Goal: Information Seeking & Learning: Learn about a topic

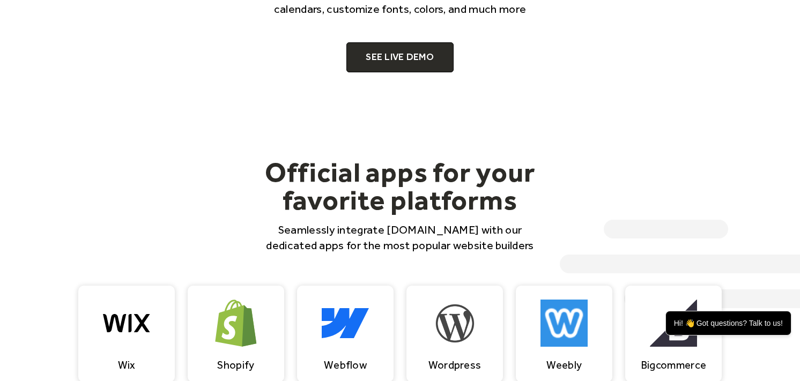
scroll to position [811, 0]
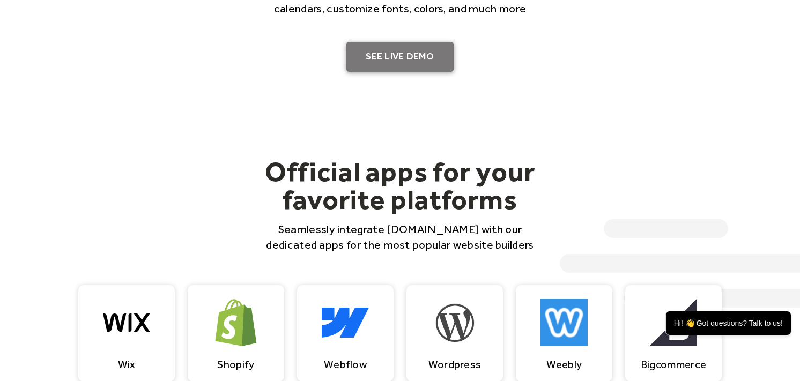
click at [394, 55] on link "SEE LIVE DEMO" at bounding box center [399, 57] width 107 height 30
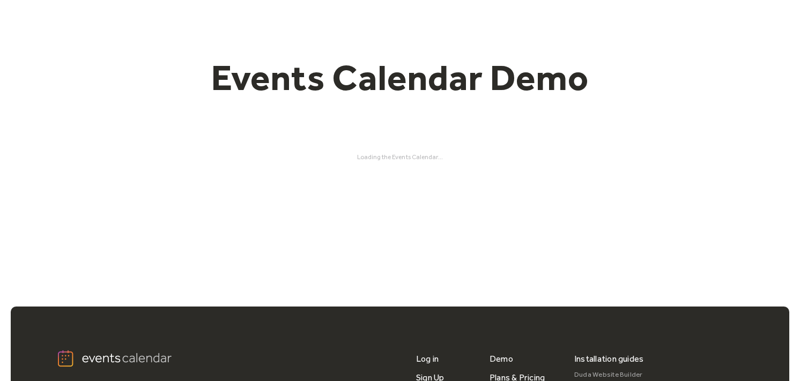
scroll to position [52, 0]
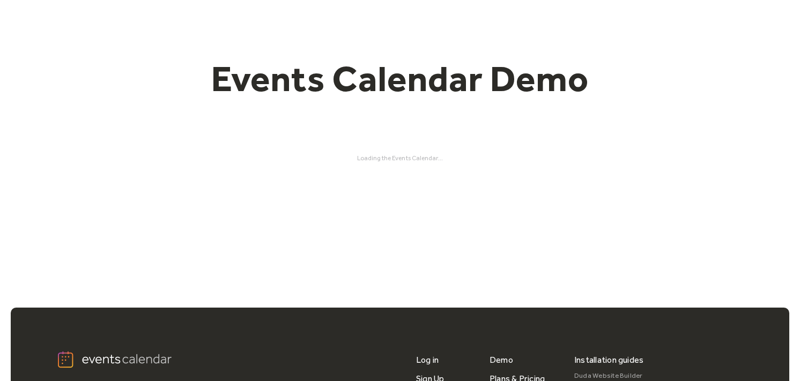
click at [338, 219] on div "Events Calendar Demo Loading the Events Calendar..." at bounding box center [400, 109] width 686 height 225
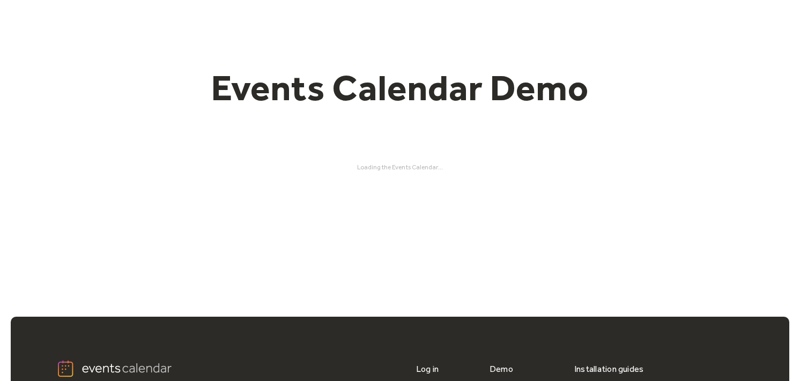
scroll to position [0, 0]
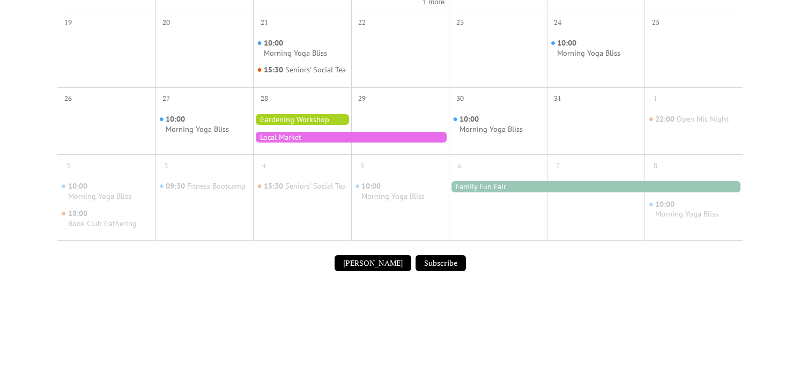
scroll to position [575, 0]
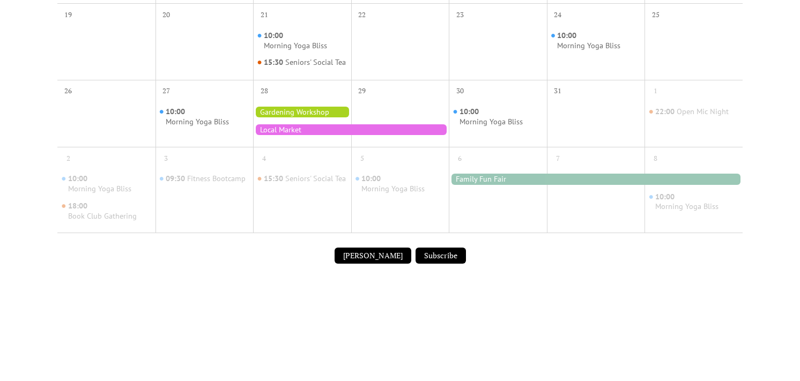
click at [377, 264] on button "Submit Event" at bounding box center [372, 256] width 77 height 16
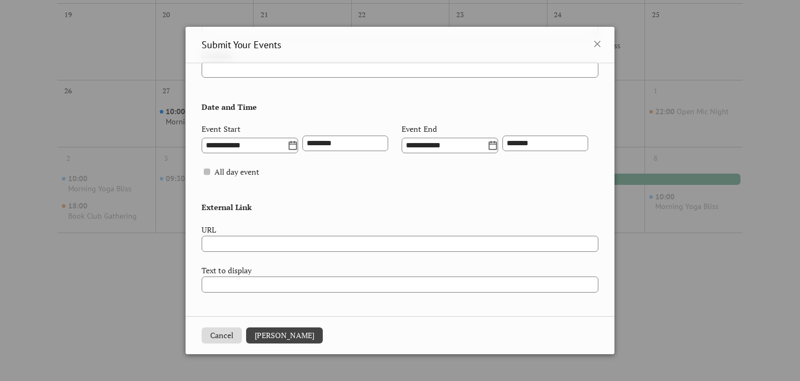
scroll to position [0, 0]
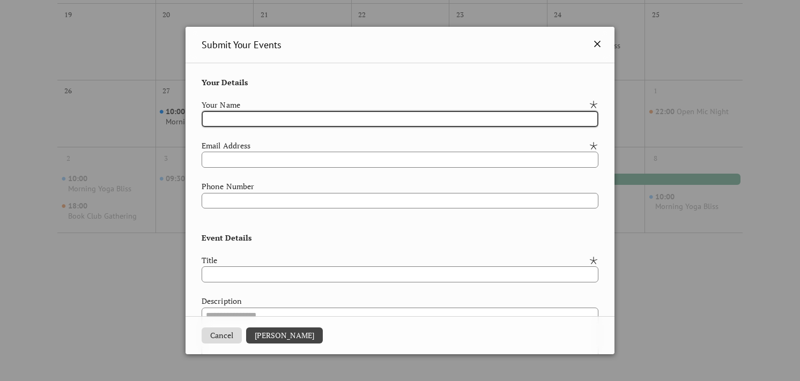
click at [596, 43] on icon at bounding box center [597, 44] width 13 height 13
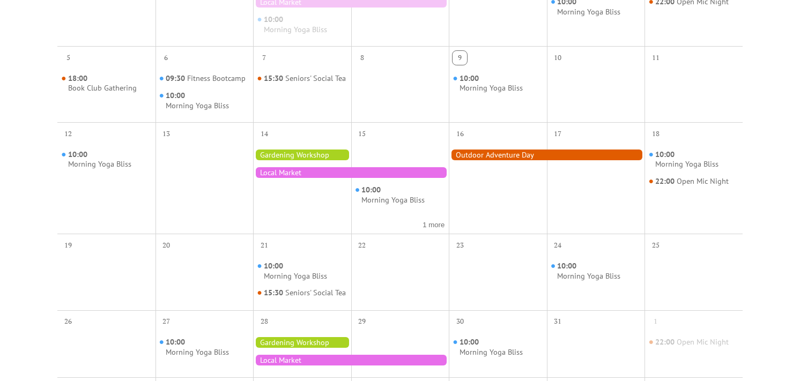
scroll to position [338, 0]
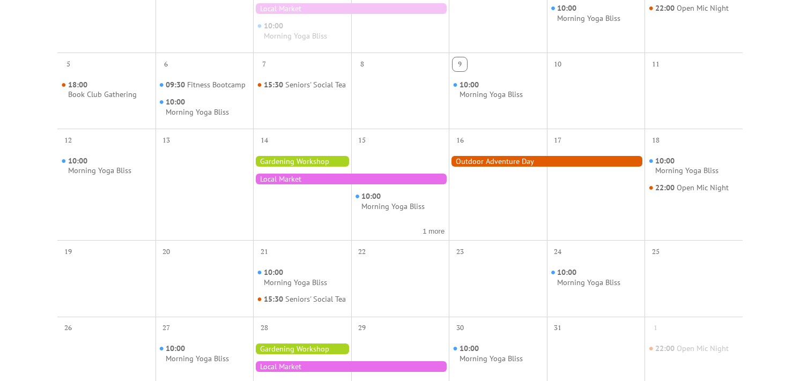
click at [387, 90] on div at bounding box center [400, 98] width 98 height 51
click at [364, 63] on div "8" at bounding box center [362, 64] width 14 height 14
drag, startPoint x: 273, startPoint y: 63, endPoint x: 281, endPoint y: 63, distance: 8.1
click at [271, 63] on div "7" at bounding box center [264, 64] width 14 height 14
click at [461, 65] on div "9" at bounding box center [459, 64] width 14 height 14
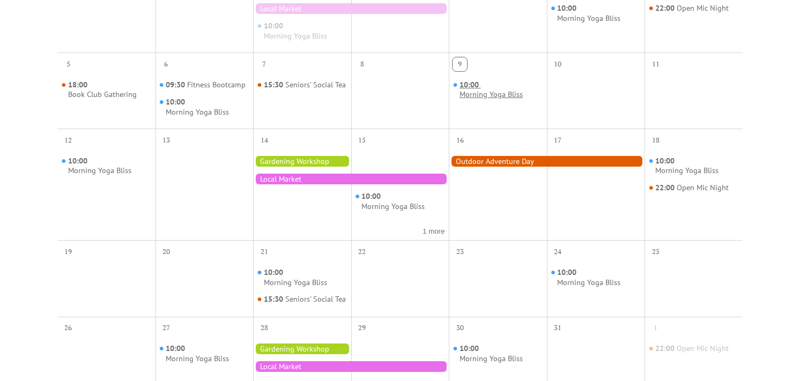
click at [464, 87] on span "10:00" at bounding box center [469, 85] width 21 height 10
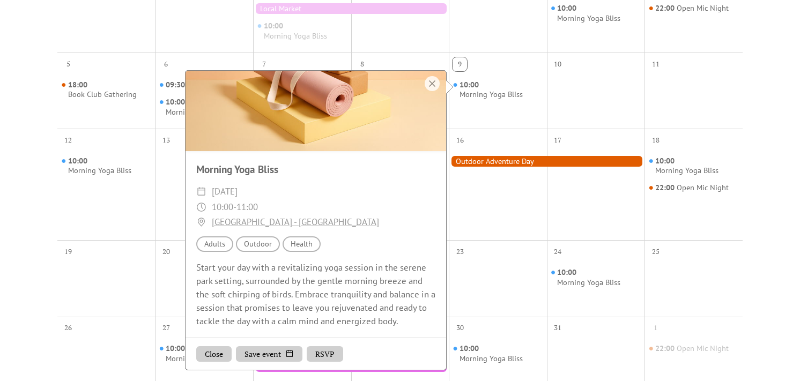
scroll to position [0, 0]
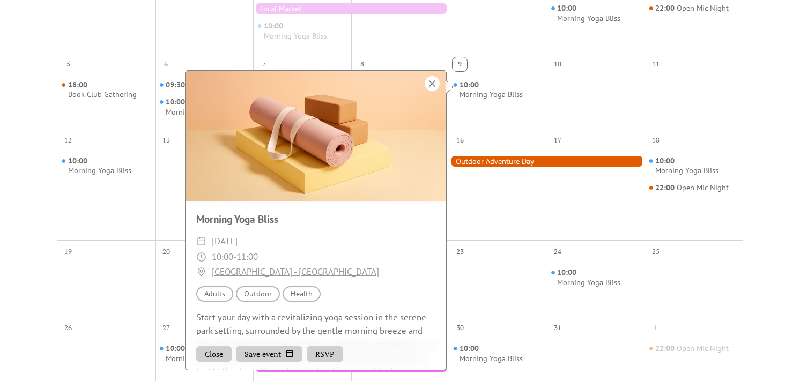
click at [435, 83] on div at bounding box center [431, 83] width 15 height 15
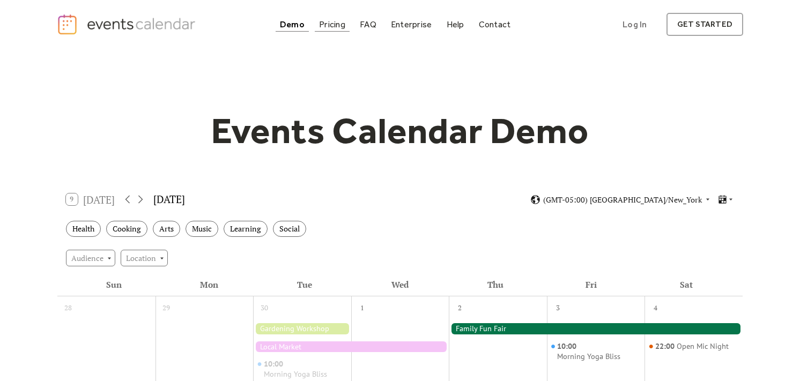
click at [326, 23] on div "Pricing" at bounding box center [332, 24] width 26 height 6
click at [366, 25] on div "FAQ" at bounding box center [368, 24] width 17 height 6
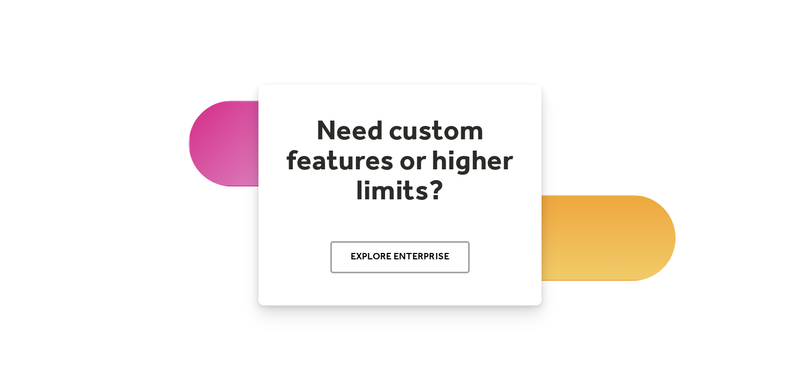
scroll to position [1203, 0]
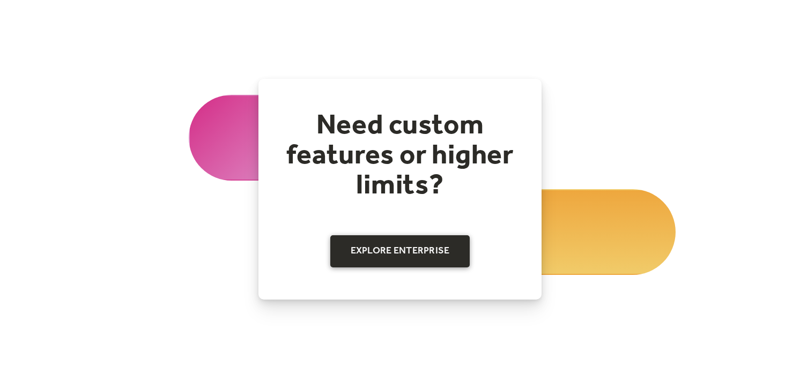
click at [406, 249] on link "Explore Enterprise" at bounding box center [400, 251] width 140 height 32
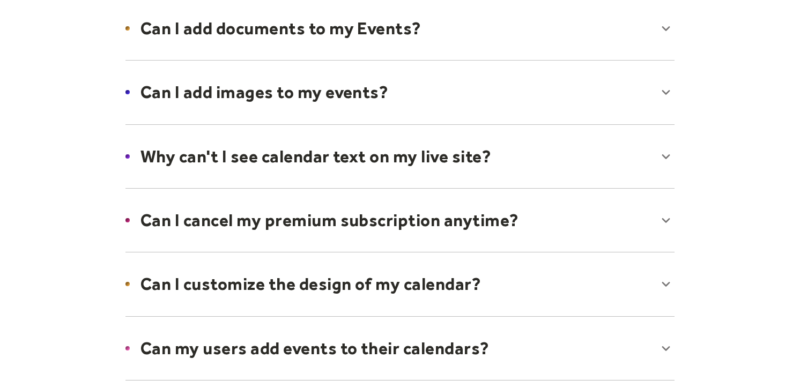
scroll to position [252, 0]
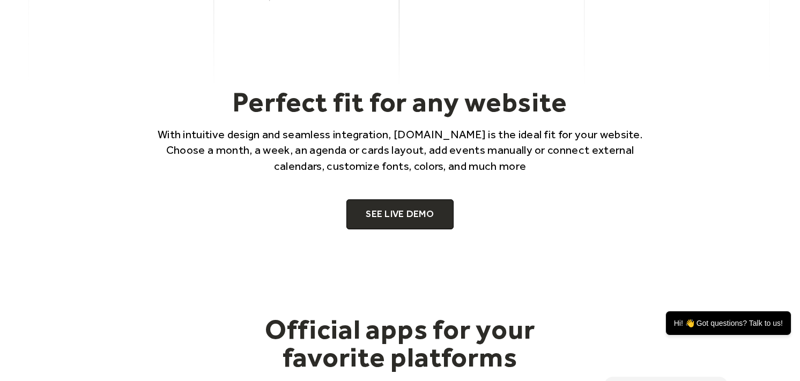
scroll to position [595, 0]
